Goal: Transaction & Acquisition: Purchase product/service

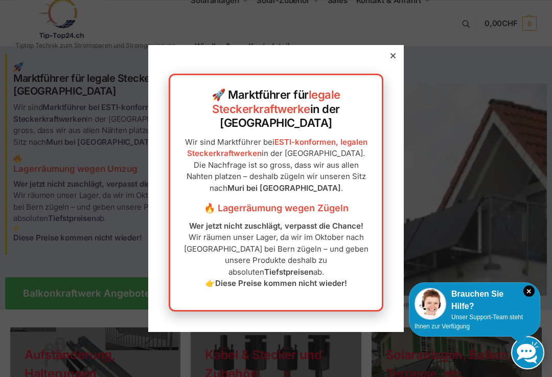
click at [395, 60] on div at bounding box center [393, 55] width 9 height 9
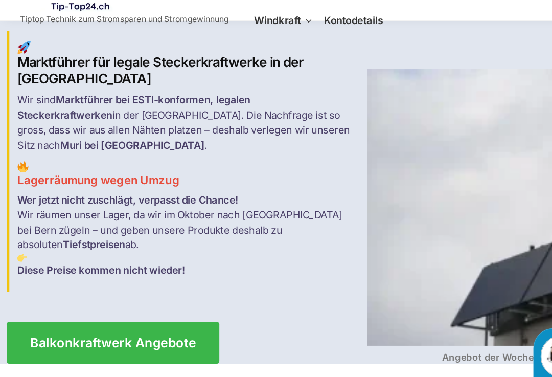
click at [91, 288] on span "Balkonkraftwerk Angebote" at bounding box center [86, 293] width 127 height 10
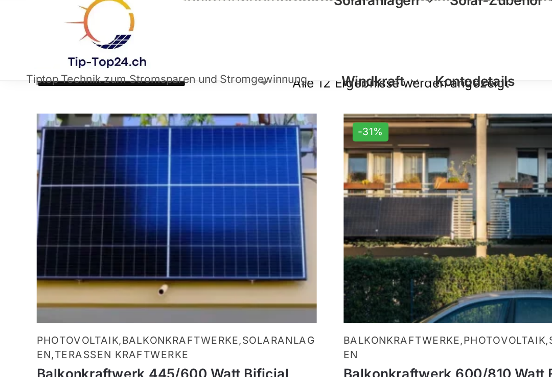
scroll to position [166, 0]
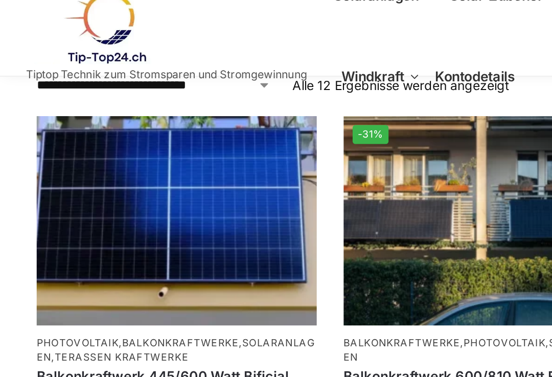
click at [111, 119] on img at bounding box center [101, 129] width 160 height 120
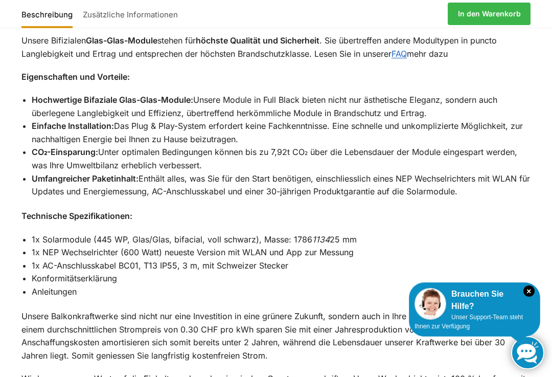
scroll to position [1011, 0]
